Goal: Book appointment/travel/reservation

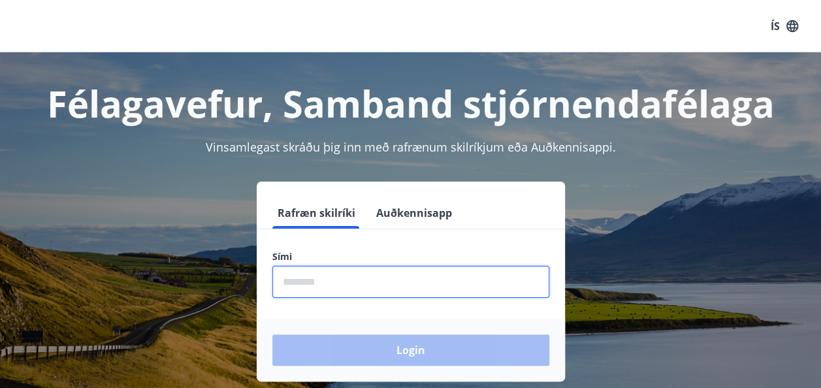
click at [339, 282] on input "phone" at bounding box center [411, 282] width 277 height 32
type input "********"
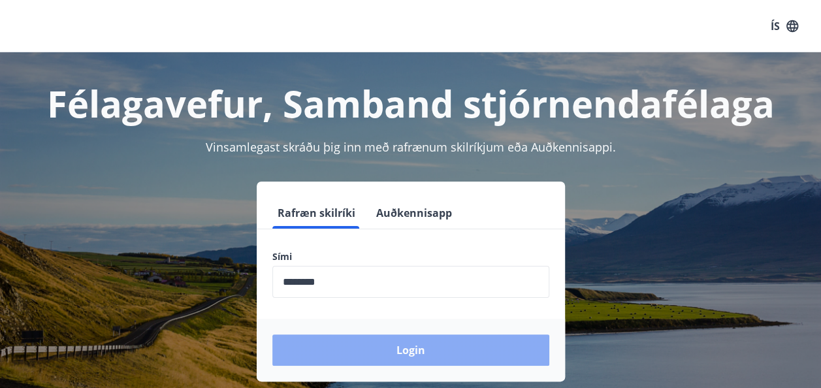
click at [380, 356] on button "Login" at bounding box center [411, 350] width 277 height 31
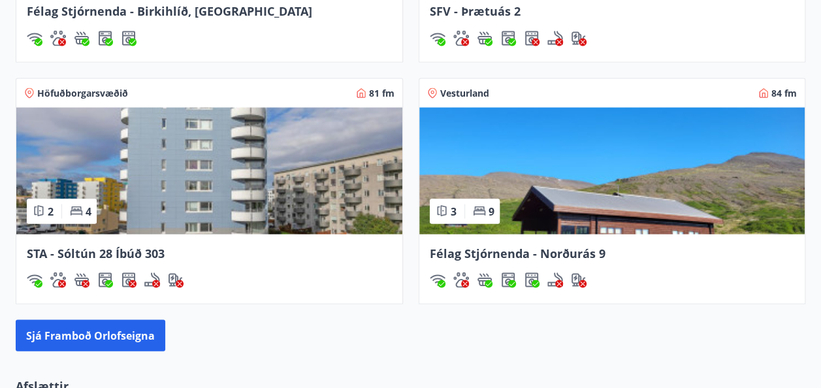
scroll to position [1229, 0]
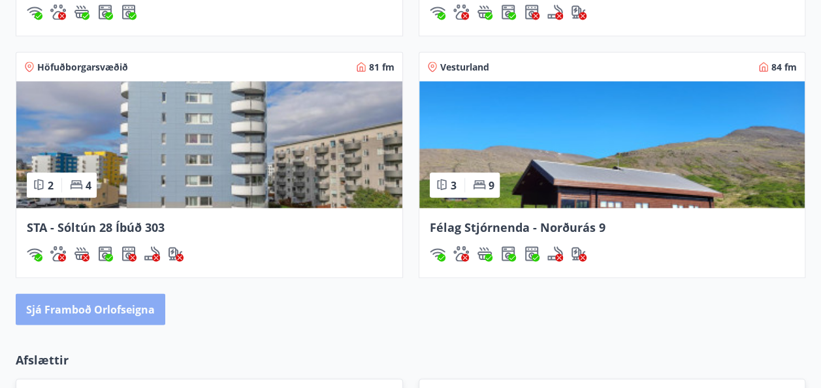
click at [146, 308] on button "Sjá framboð orlofseigna" at bounding box center [91, 308] width 150 height 31
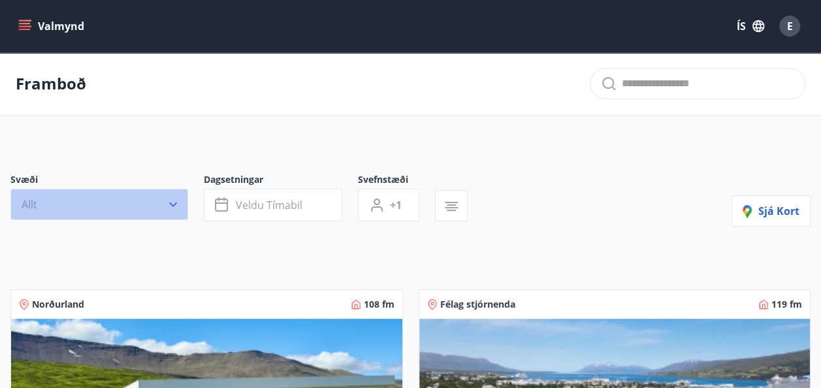
click at [169, 209] on icon "button" at bounding box center [173, 204] width 13 height 13
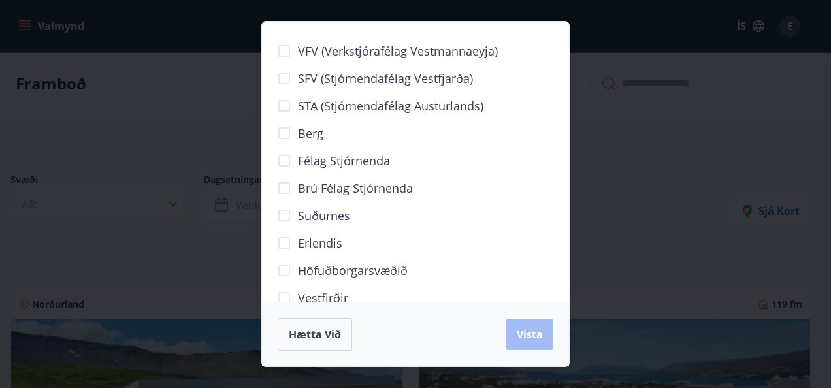
click at [544, 214] on div "Suðurnes" at bounding box center [416, 215] width 276 height 27
click at [335, 332] on span "Hætta við" at bounding box center [315, 334] width 52 height 14
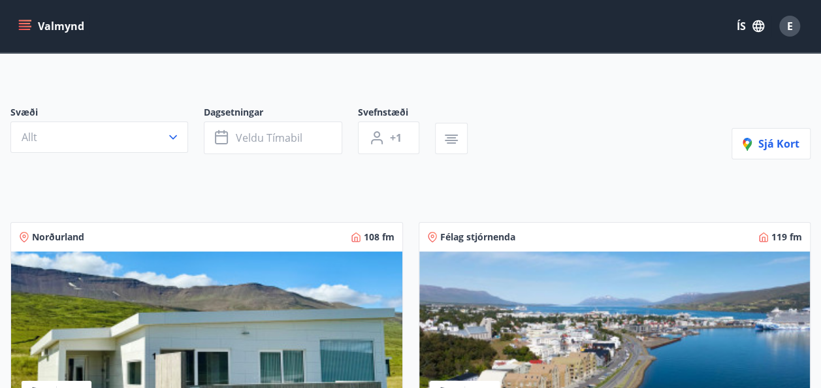
scroll to position [105, 0]
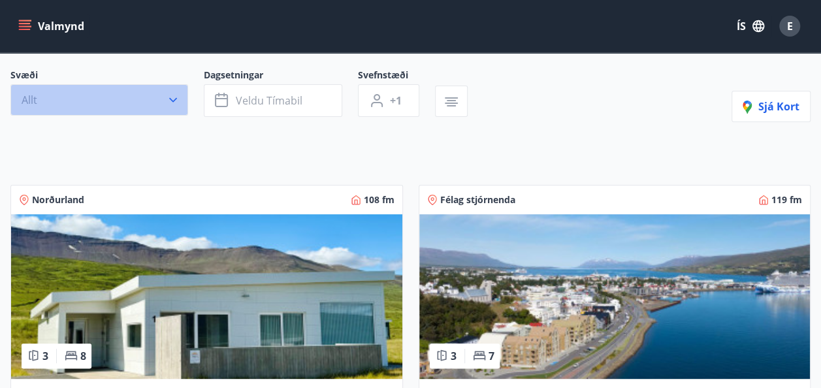
click at [176, 101] on icon "button" at bounding box center [173, 99] width 13 height 13
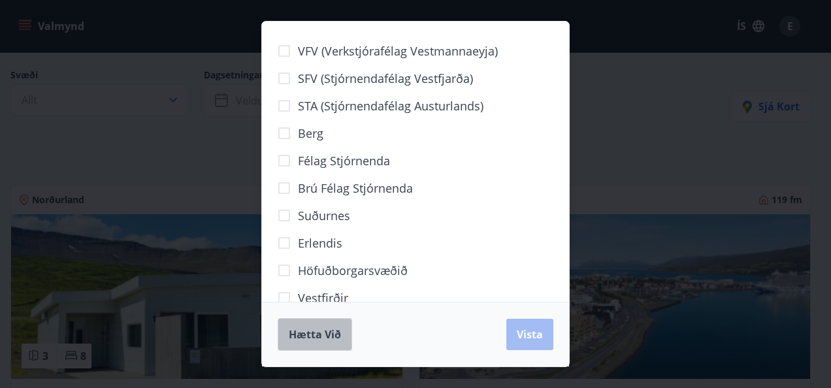
click at [344, 328] on button "Hætta við" at bounding box center [315, 334] width 74 height 33
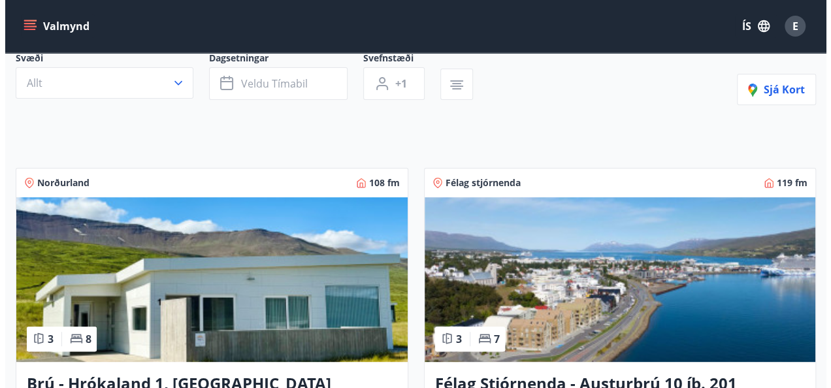
scroll to position [78, 0]
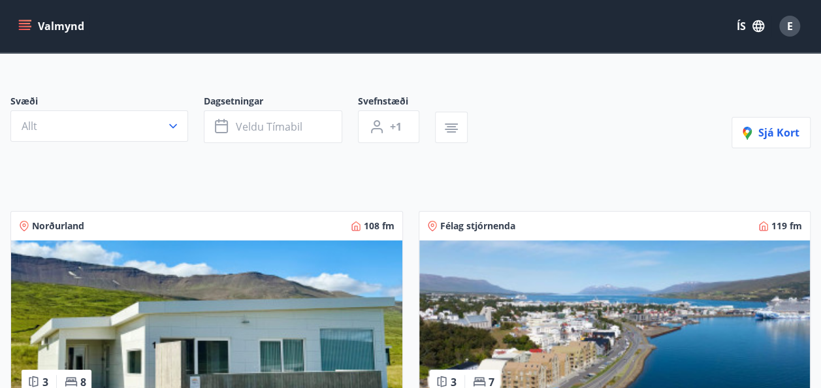
click at [174, 98] on span "Svæði" at bounding box center [106, 103] width 193 height 16
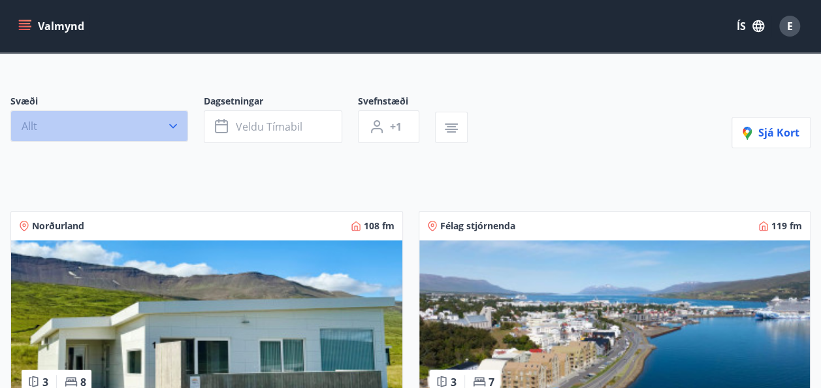
click at [176, 118] on button "Allt" at bounding box center [99, 125] width 178 height 31
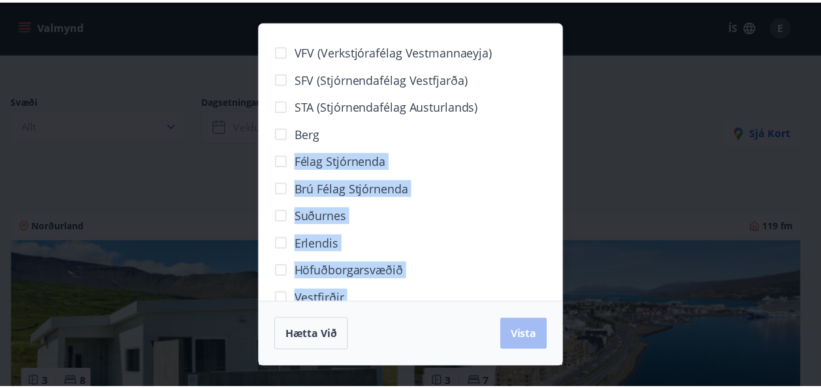
scroll to position [134, 0]
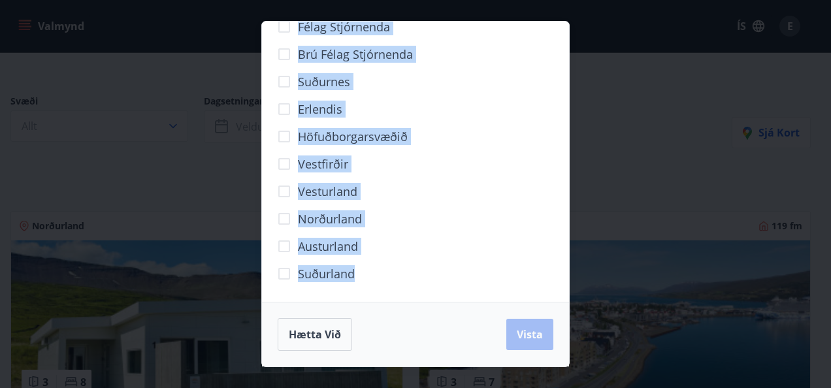
drag, startPoint x: 516, startPoint y: 131, endPoint x: 450, endPoint y: 356, distance: 235.1
click at [450, 356] on div "VFV (Verkstjórafélag Vestmannaeyja) SFV (Stjórnendafélag Vestfjarða) STA (Stjór…" at bounding box center [415, 194] width 308 height 346
click at [527, 325] on button "Vista" at bounding box center [529, 334] width 47 height 31
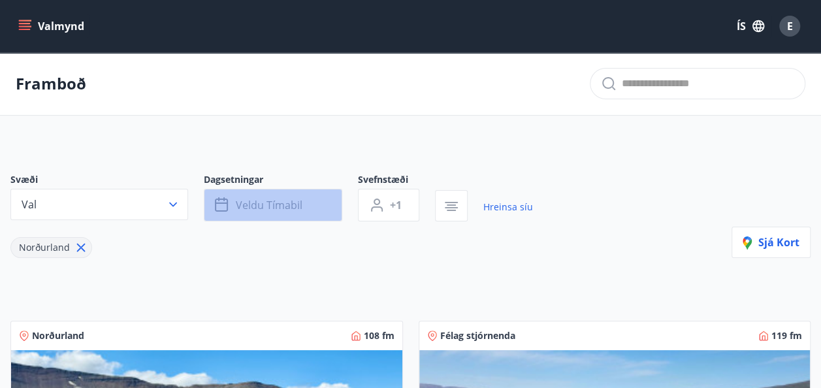
click at [306, 202] on button "Veldu tímabil" at bounding box center [273, 205] width 139 height 33
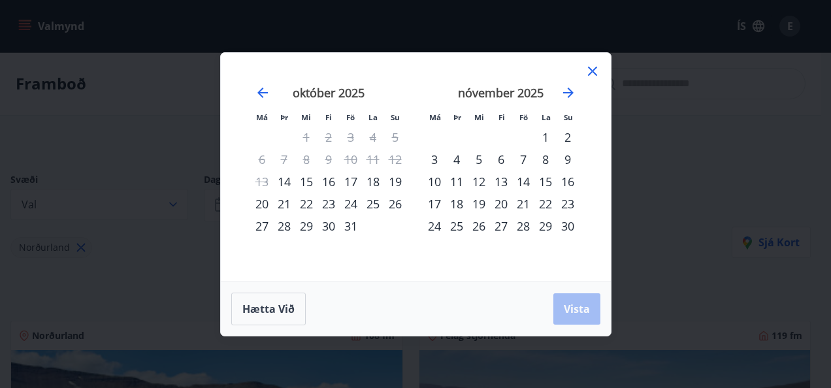
click at [353, 181] on div "17" at bounding box center [351, 182] width 22 height 22
click at [350, 180] on div "17" at bounding box center [351, 182] width 22 height 22
click at [588, 299] on button "Vista" at bounding box center [577, 308] width 47 height 31
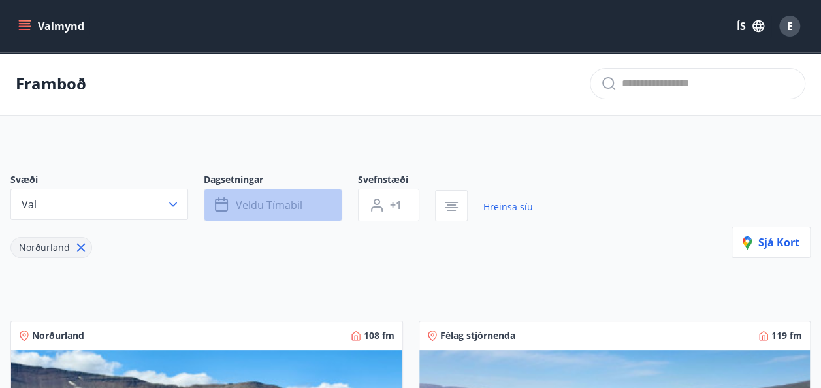
click at [325, 205] on button "Veldu tímabil" at bounding box center [273, 205] width 139 height 33
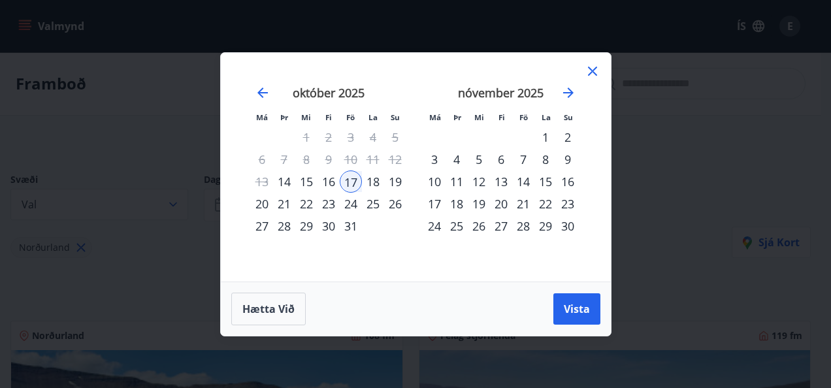
click at [352, 184] on div "17" at bounding box center [351, 182] width 22 height 22
click at [265, 201] on div "20" at bounding box center [262, 204] width 22 height 22
click at [352, 226] on div "31" at bounding box center [351, 226] width 22 height 22
click at [256, 201] on div "20" at bounding box center [262, 204] width 22 height 22
click at [579, 313] on span "Vista" at bounding box center [577, 309] width 26 height 14
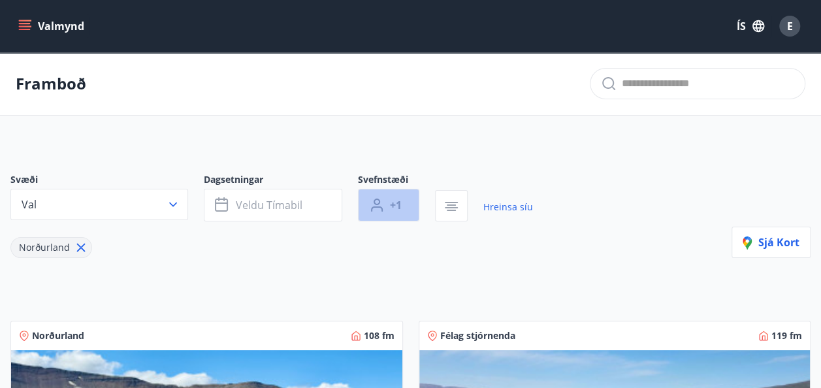
click at [399, 196] on button "+1" at bounding box center [388, 205] width 61 height 33
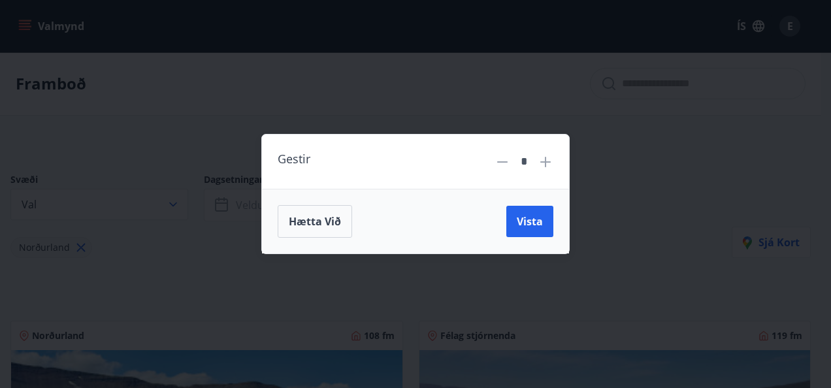
click at [545, 161] on icon at bounding box center [546, 162] width 16 height 16
type input "*"
click at [523, 223] on span "Vista" at bounding box center [530, 221] width 26 height 14
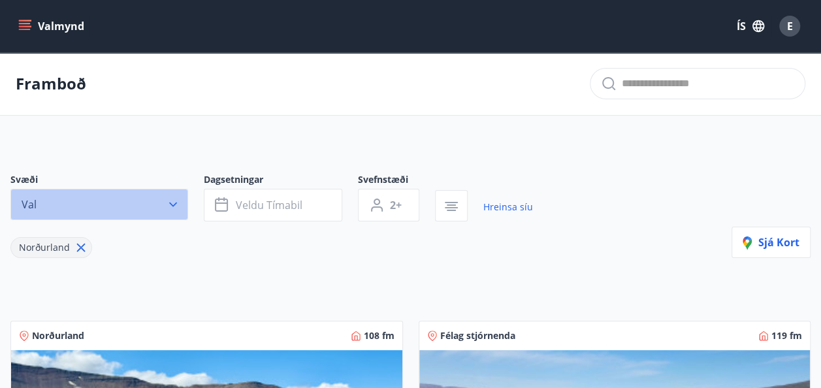
click at [174, 201] on icon "button" at bounding box center [173, 204] width 13 height 13
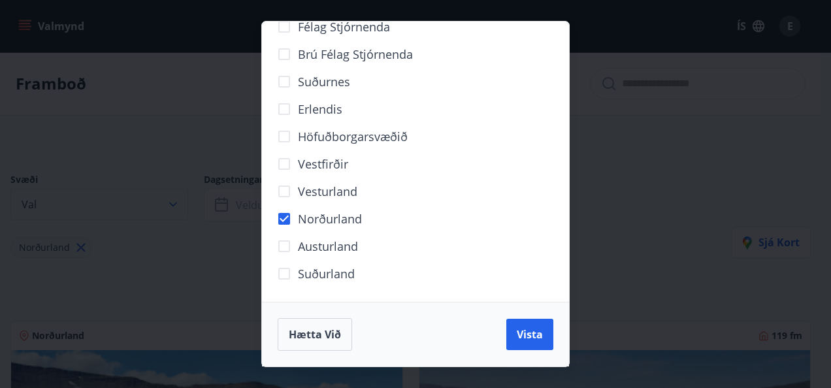
click at [174, 201] on div "VFV (Verkstjórafélag Vestmannaeyja) SFV (Stjórnendafélag Vestfjarða) STA (Stjór…" at bounding box center [415, 194] width 831 height 388
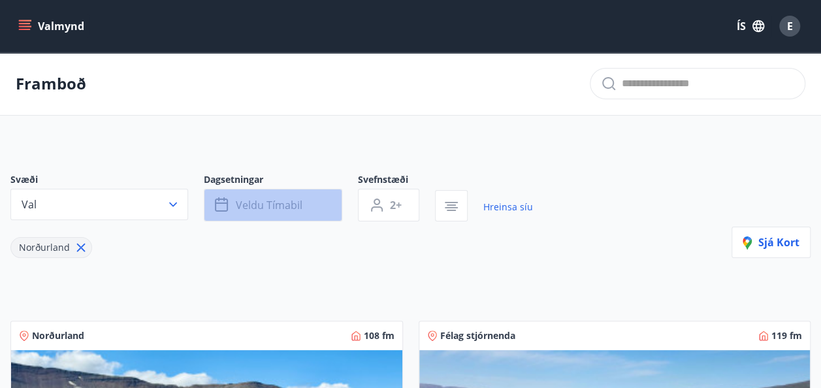
click at [299, 205] on span "Veldu tímabil" at bounding box center [269, 205] width 67 height 14
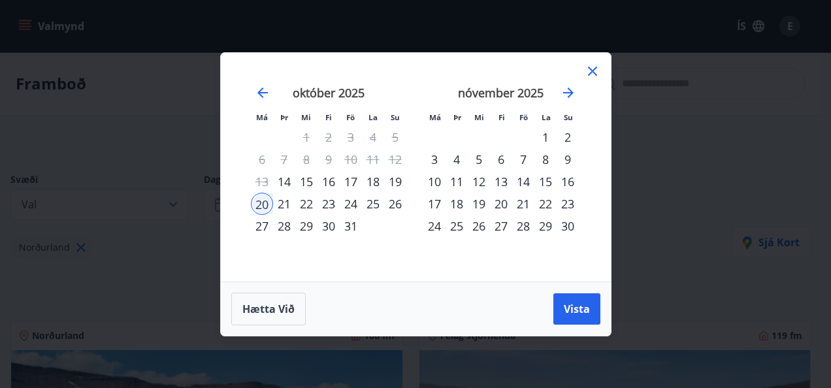
click at [263, 204] on div "20" at bounding box center [262, 204] width 22 height 22
click at [573, 310] on span "Vista" at bounding box center [577, 309] width 26 height 14
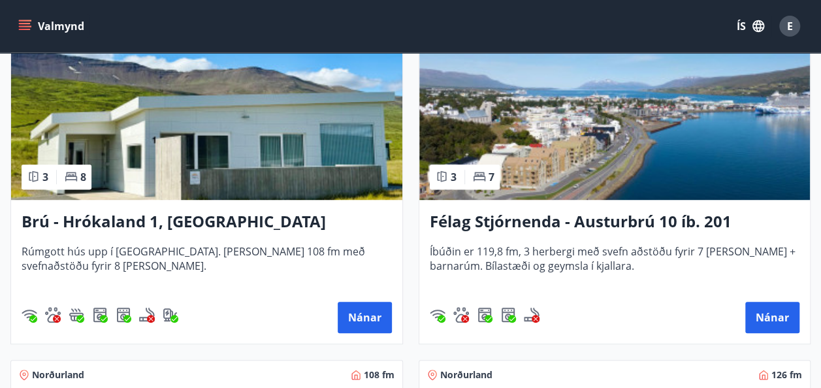
scroll to position [314, 0]
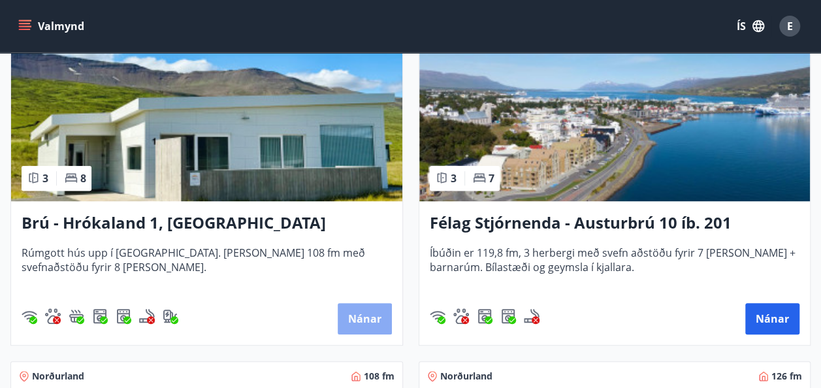
click at [375, 310] on button "Nánar" at bounding box center [365, 318] width 54 height 31
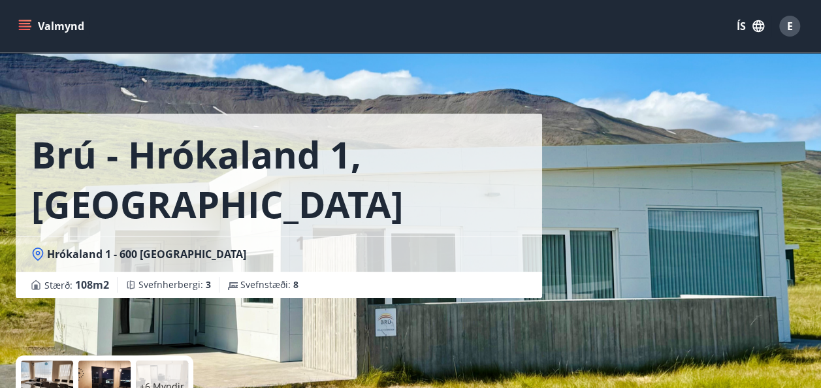
click at [565, 334] on div "Brú - Hrókaland 1, Akureyri Hrókaland 1 - 600 Akureyri Stærð : 108 m2 Svefnherb…" at bounding box center [411, 196] width 790 height 392
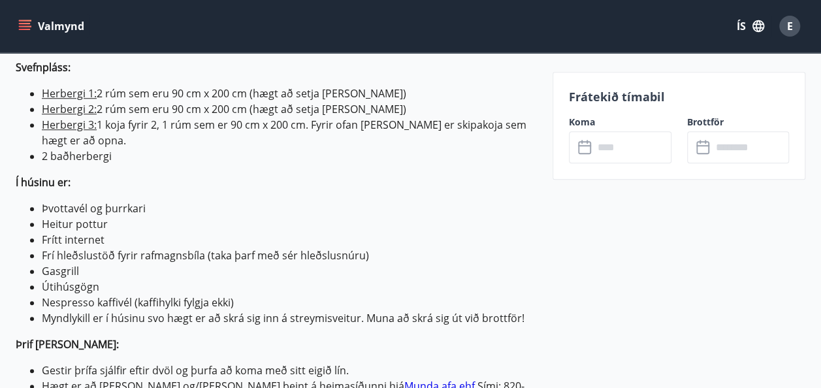
scroll to position [549, 0]
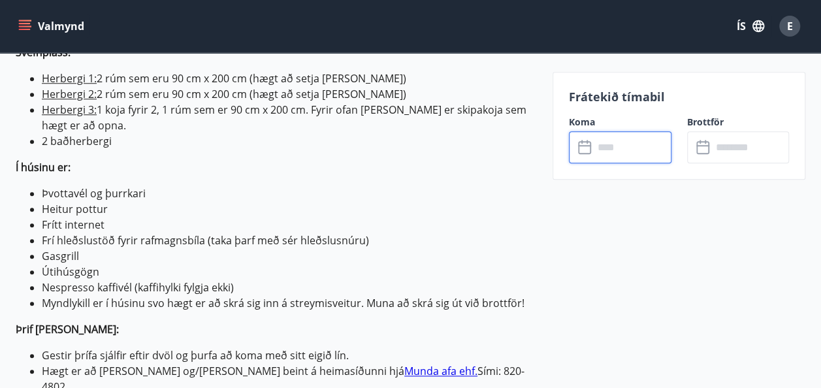
click at [613, 156] on input "text" at bounding box center [633, 147] width 78 height 32
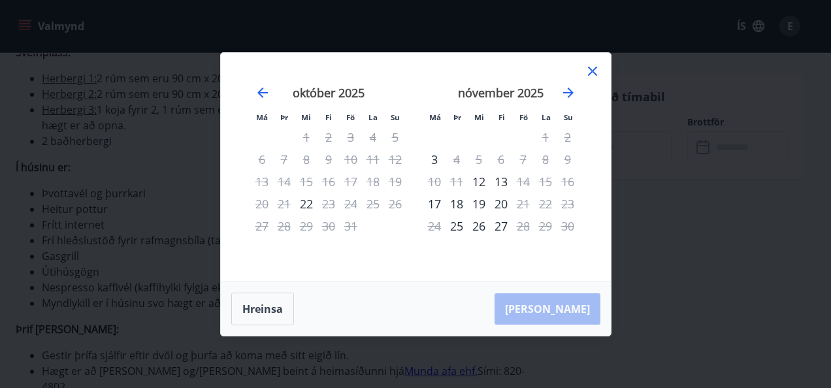
click at [596, 69] on icon at bounding box center [593, 71] width 16 height 16
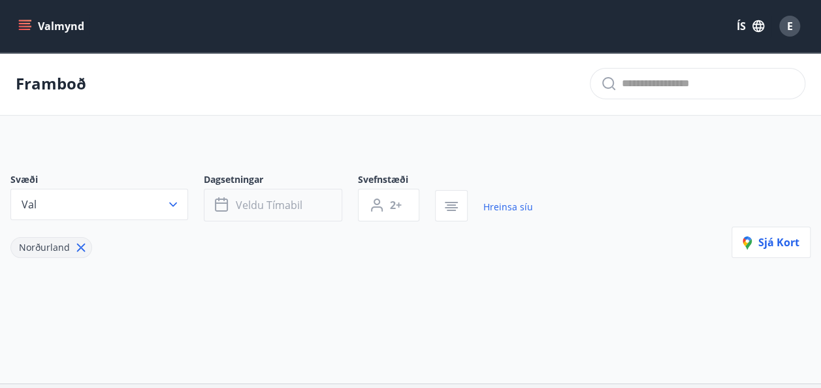
type input "*"
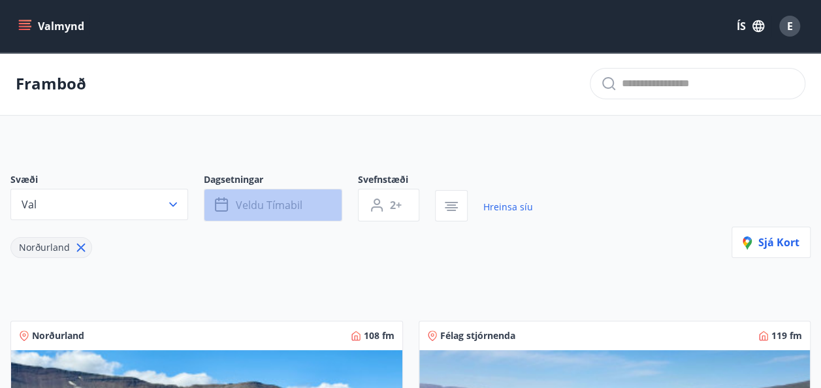
click at [329, 212] on button "Veldu tímabil" at bounding box center [273, 205] width 139 height 33
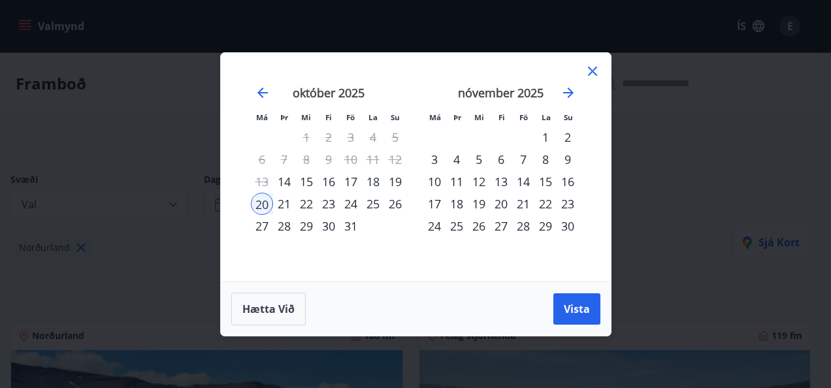
click at [262, 205] on div "20" at bounding box center [262, 204] width 22 height 22
click at [346, 198] on div "24" at bounding box center [351, 204] width 22 height 22
click at [580, 312] on span "Vista" at bounding box center [577, 309] width 26 height 14
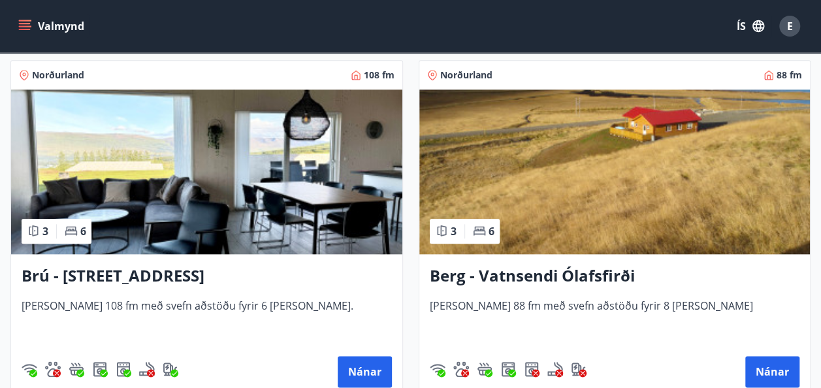
scroll to position [653, 0]
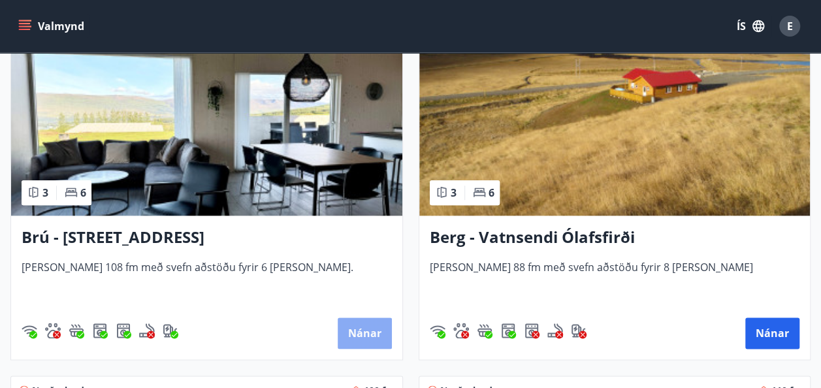
click at [358, 321] on button "Nánar" at bounding box center [365, 333] width 54 height 31
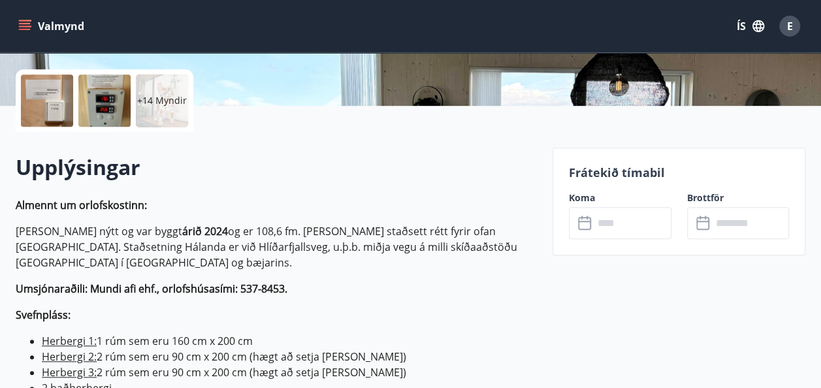
scroll to position [288, 0]
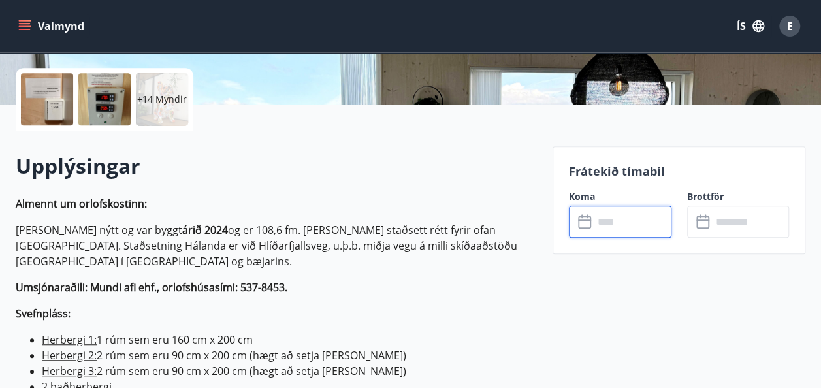
click at [594, 223] on input "text" at bounding box center [633, 222] width 78 height 32
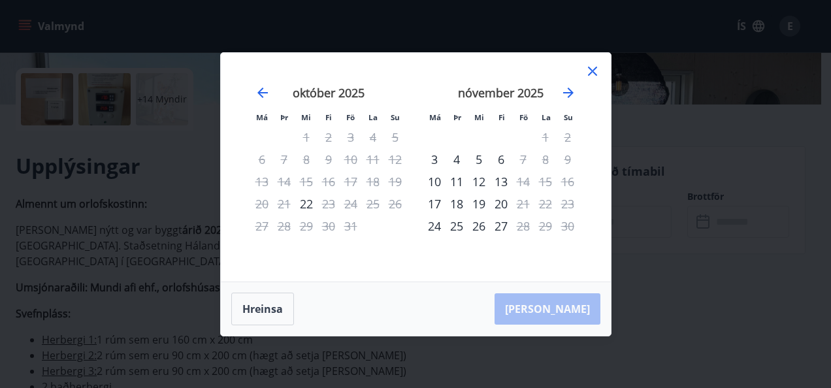
click at [588, 69] on icon at bounding box center [593, 71] width 16 height 16
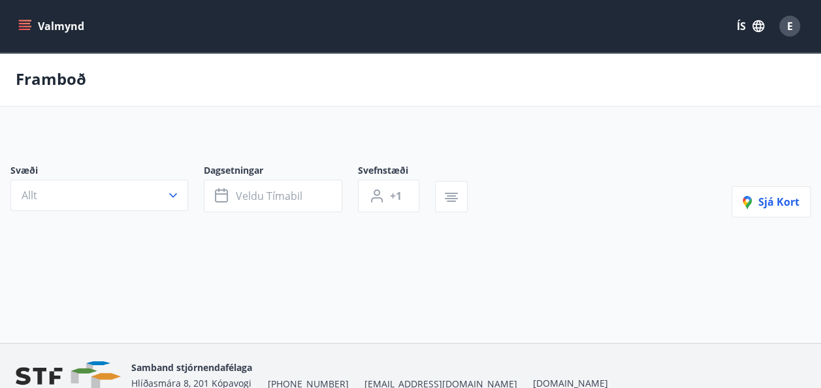
type input "*"
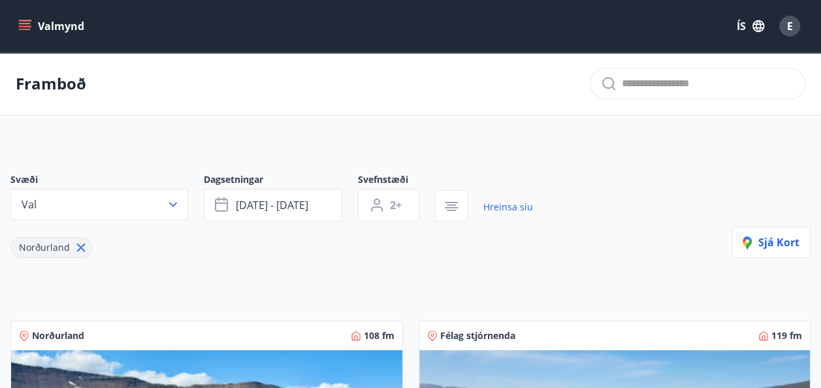
click at [375, 235] on div "Norðurland" at bounding box center [271, 240] width 523 height 37
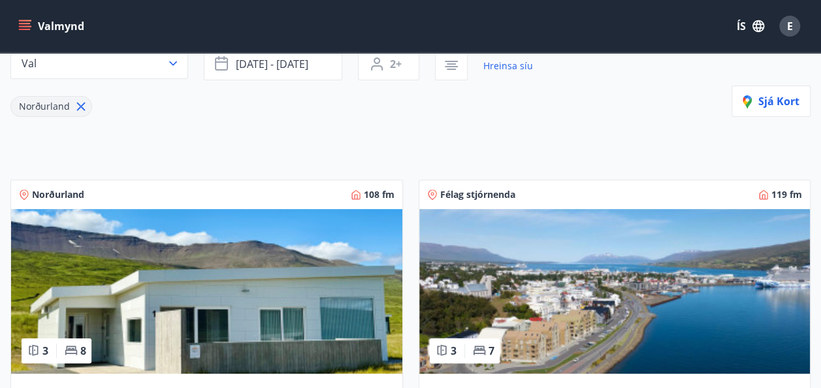
scroll to position [261, 0]
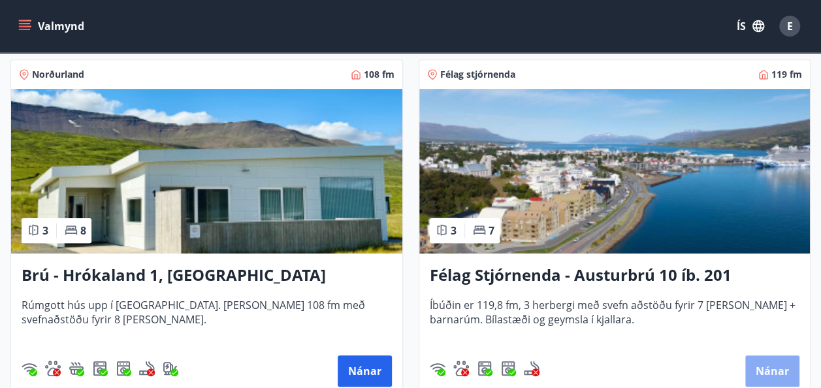
click at [772, 362] on button "Nánar" at bounding box center [773, 370] width 54 height 31
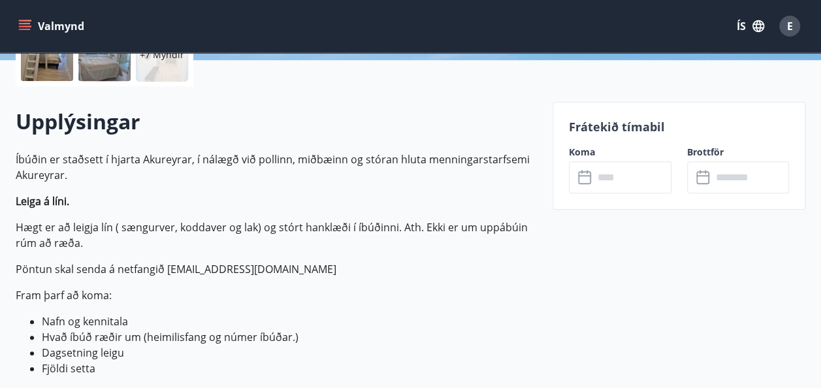
scroll to position [366, 0]
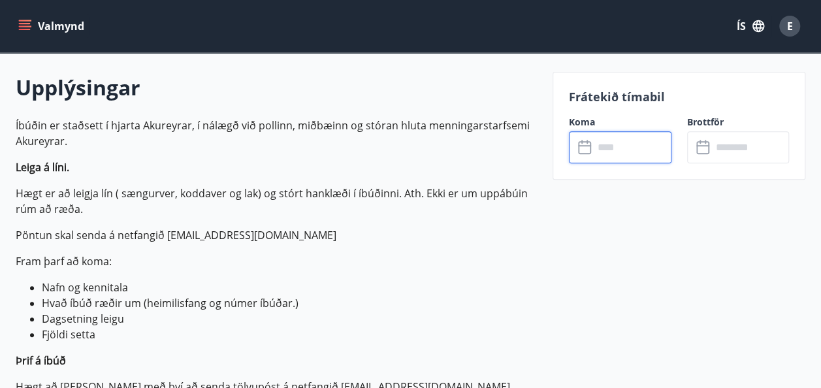
click at [627, 147] on input "text" at bounding box center [633, 147] width 78 height 32
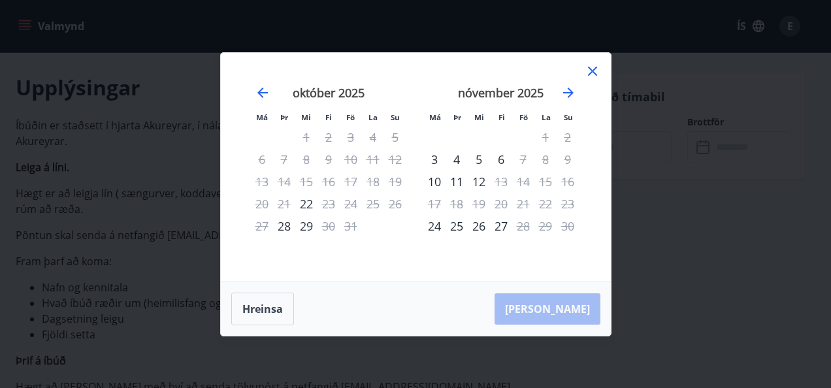
click at [592, 73] on icon at bounding box center [593, 71] width 16 height 16
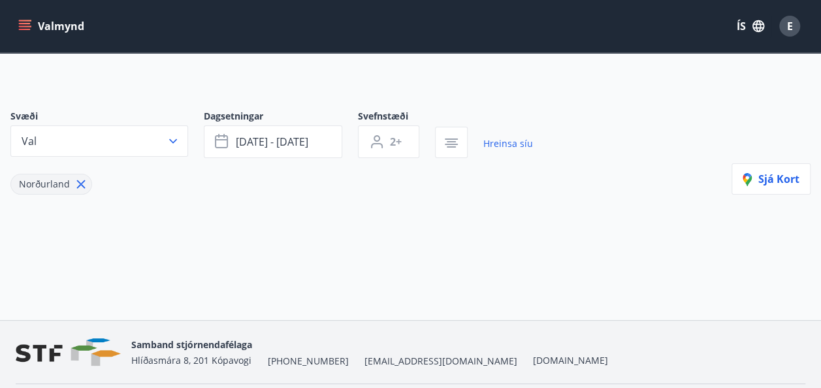
type input "*"
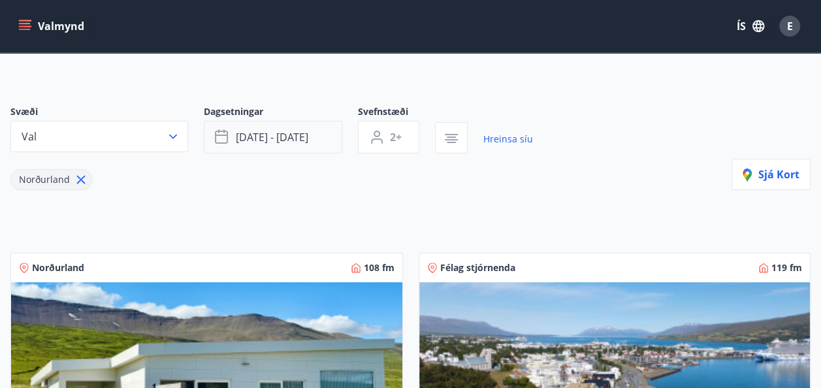
click at [220, 140] on icon "button" at bounding box center [223, 137] width 16 height 16
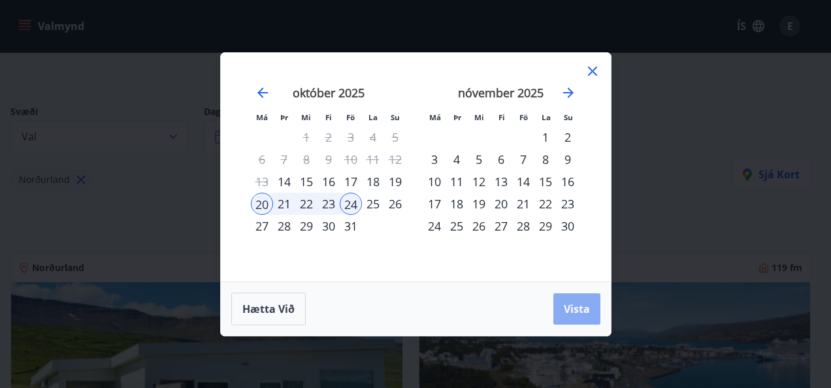
click at [573, 318] on button "Vista" at bounding box center [577, 308] width 47 height 31
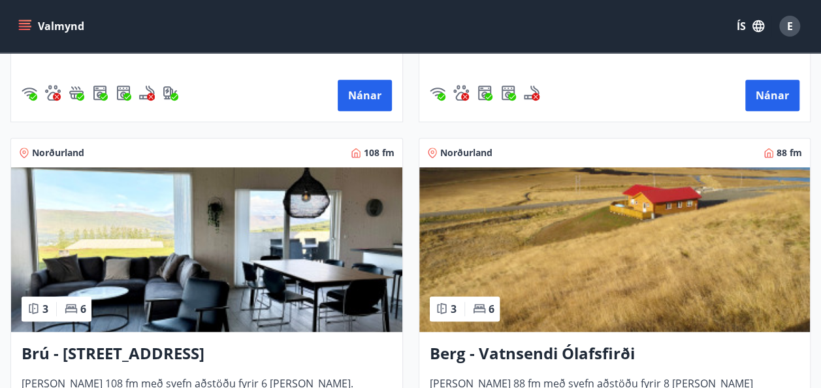
scroll to position [669, 0]
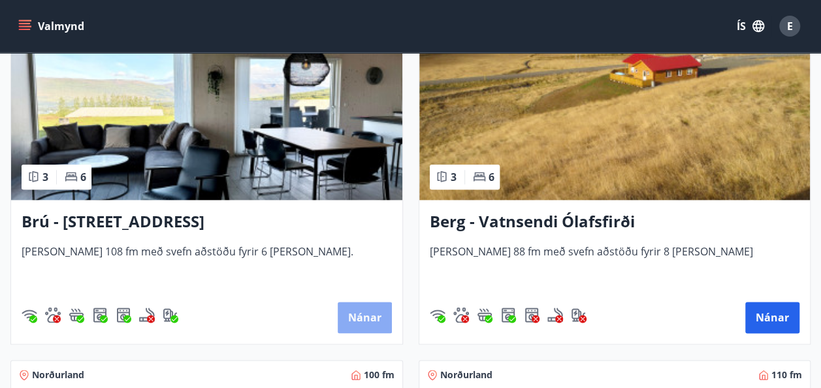
click at [354, 314] on button "Nánar" at bounding box center [365, 317] width 54 height 31
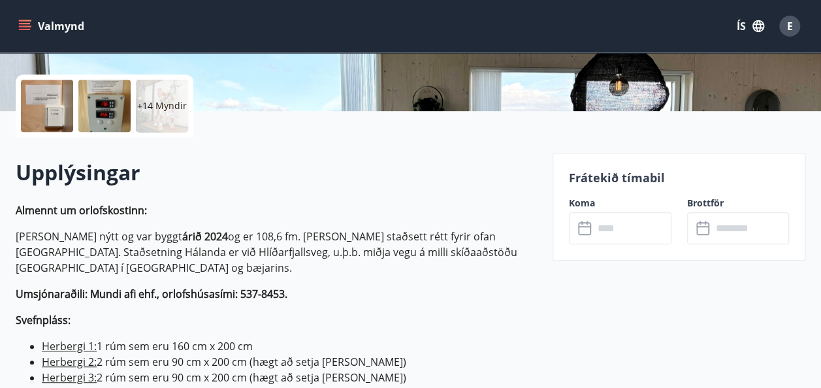
scroll to position [340, 0]
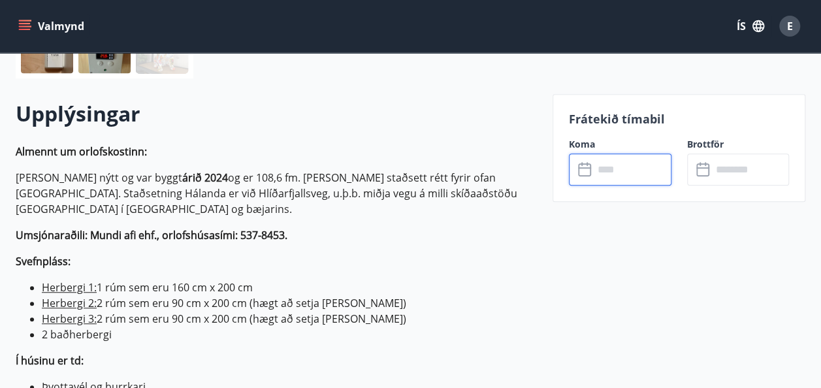
click at [644, 167] on input "text" at bounding box center [633, 170] width 78 height 32
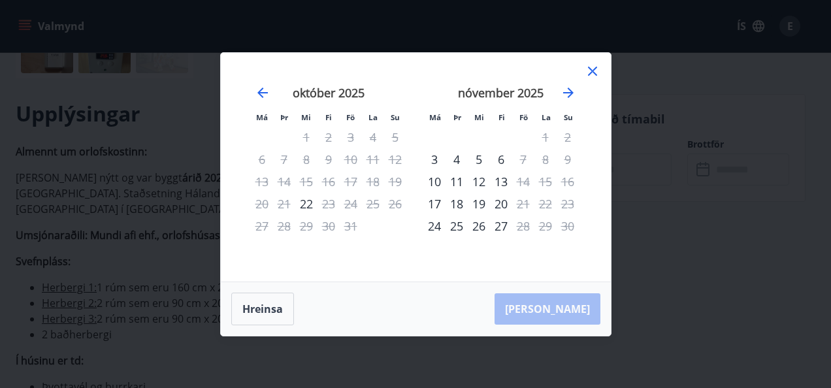
click at [601, 70] on div "Má Þr Mi Fi Fö La Su Má Þr Mi Fi Fö La Su september 2025 1 2 3 4 5 6 7 8 9 10 1…" at bounding box center [416, 167] width 390 height 229
click at [595, 70] on icon at bounding box center [593, 71] width 16 height 16
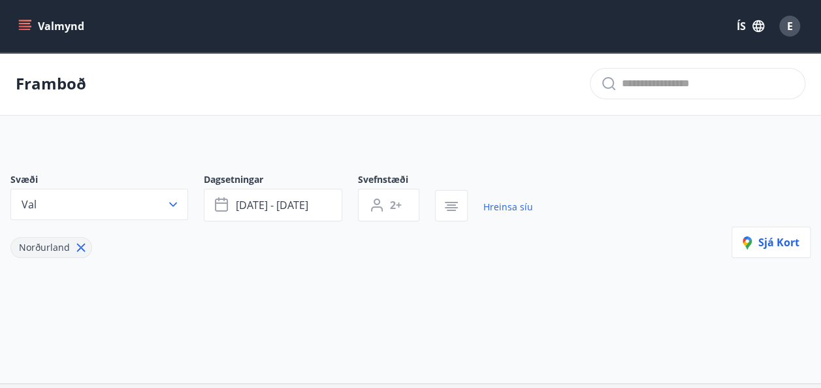
type input "*"
click at [365, 273] on div "Svæði Val Dagsetningar okt 20 - okt 24 Svefnstæði 2+ Hreinsa síu Norðurland Sjá…" at bounding box center [410, 237] width 821 height 190
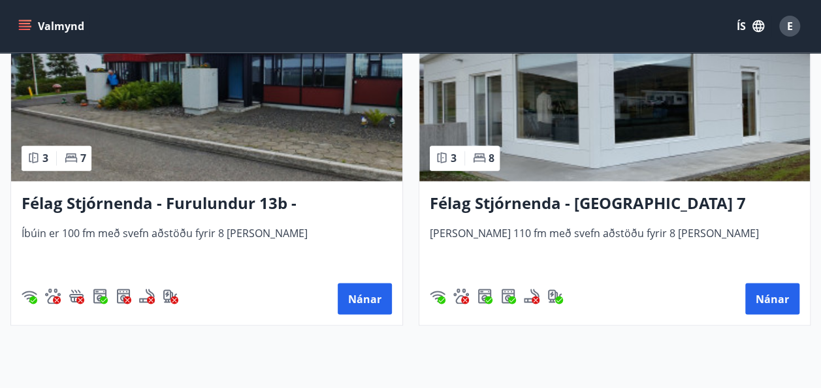
scroll to position [1046, 0]
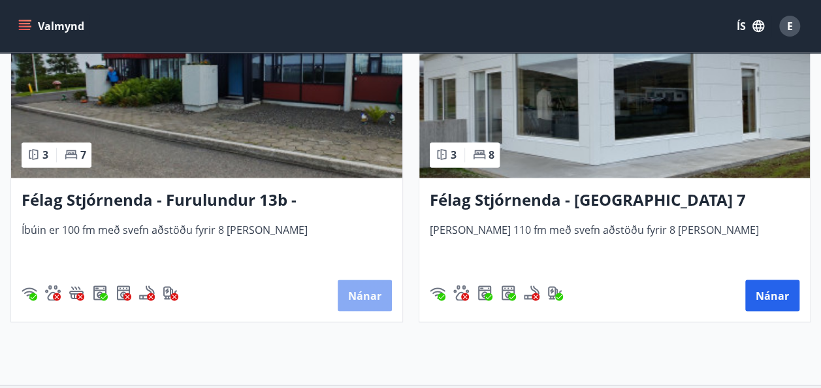
click at [365, 283] on button "Nánar" at bounding box center [365, 295] width 54 height 31
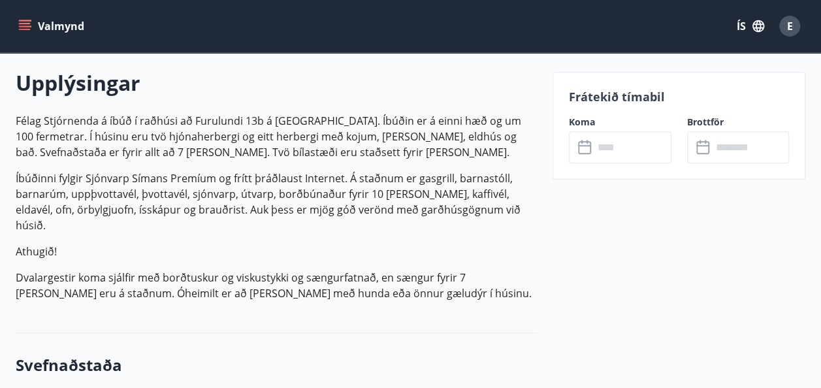
scroll to position [392, 0]
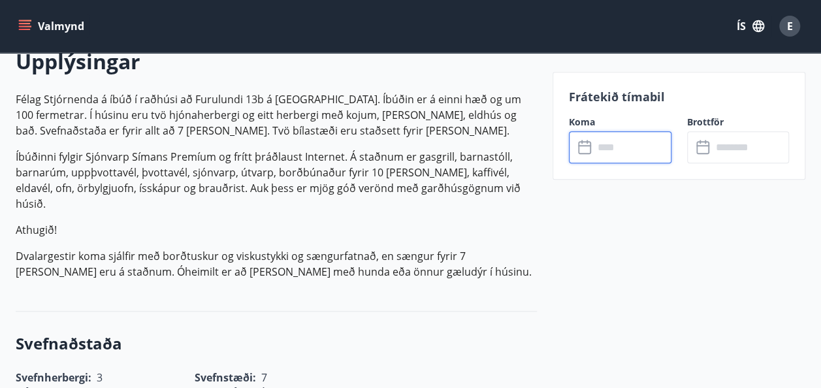
click at [627, 139] on input "text" at bounding box center [633, 147] width 78 height 32
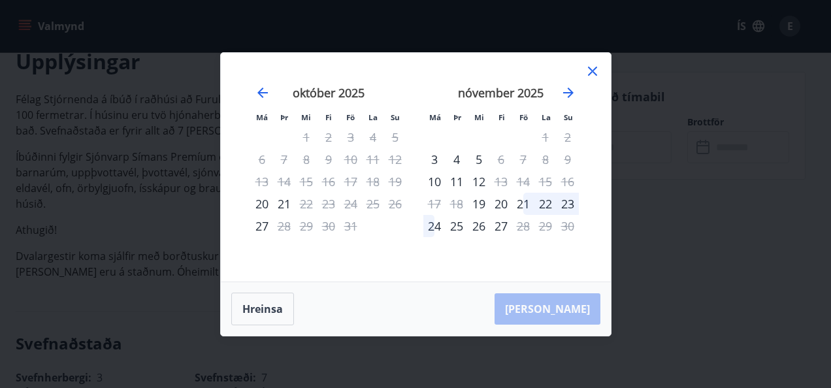
click at [592, 60] on div "Má Þr Mi Fi Fö La Su Má Þr Mi Fi Fö La Su september 2025 1 2 3 4 5 6 7 8 9 10 1…" at bounding box center [416, 167] width 390 height 229
click at [591, 78] on icon at bounding box center [593, 71] width 16 height 16
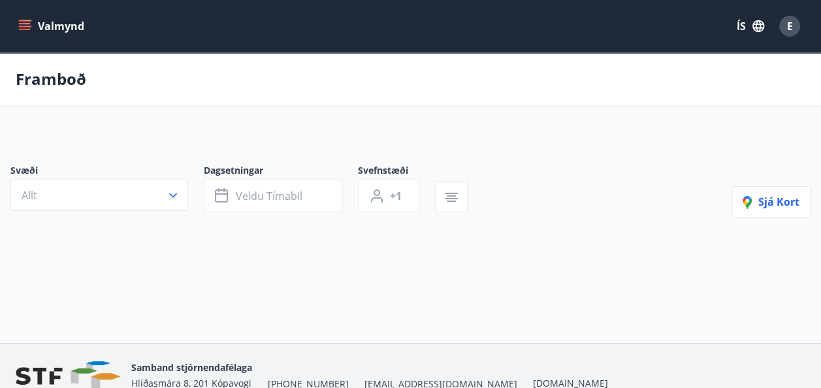
type input "*"
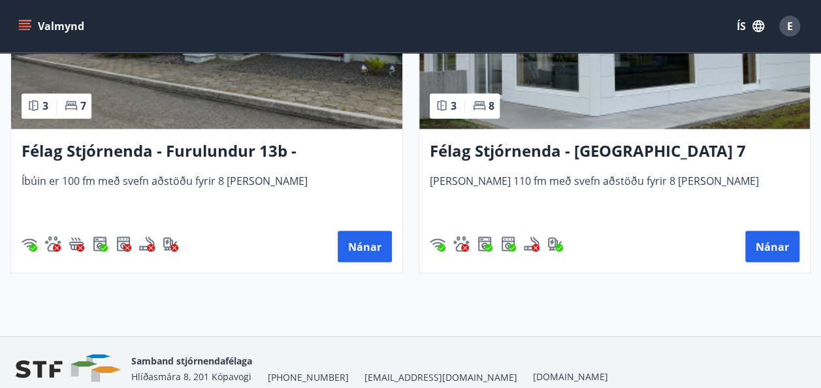
scroll to position [1098, 0]
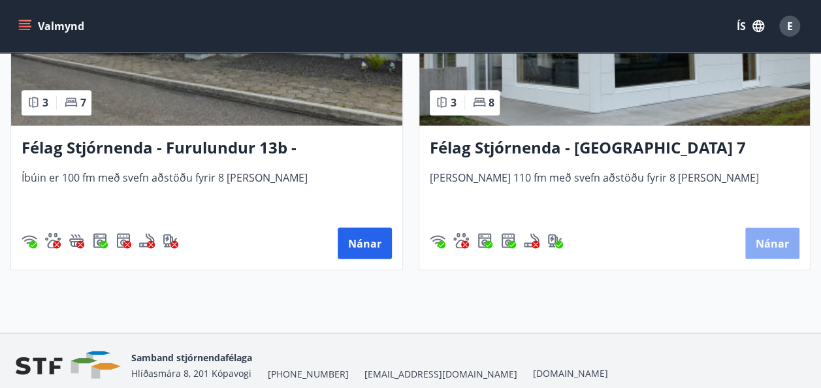
click at [766, 238] on button "Nánar" at bounding box center [773, 242] width 54 height 31
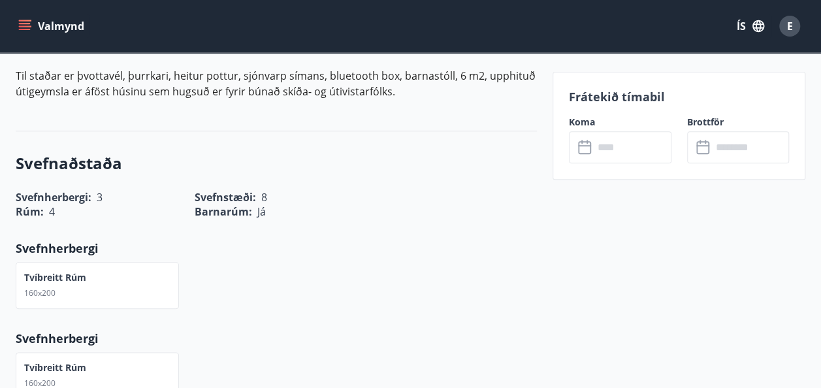
scroll to position [575, 0]
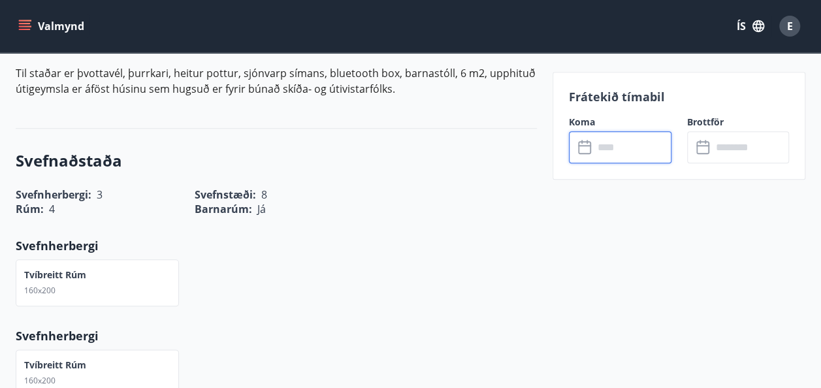
click at [630, 148] on input "text" at bounding box center [633, 147] width 78 height 32
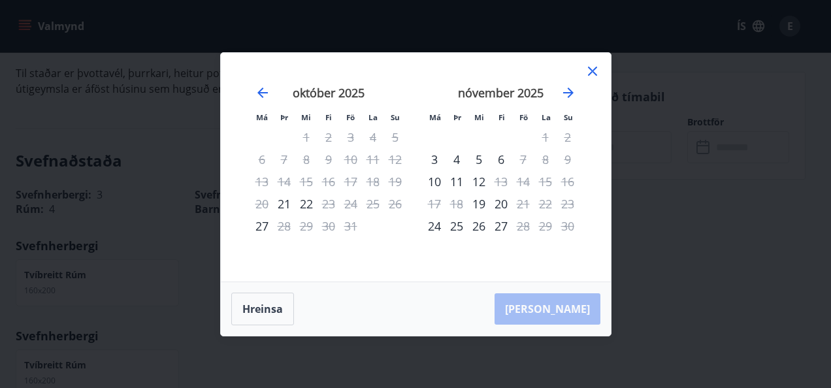
click at [592, 73] on icon at bounding box center [593, 71] width 16 height 16
